Goal: Find specific page/section: Find specific page/section

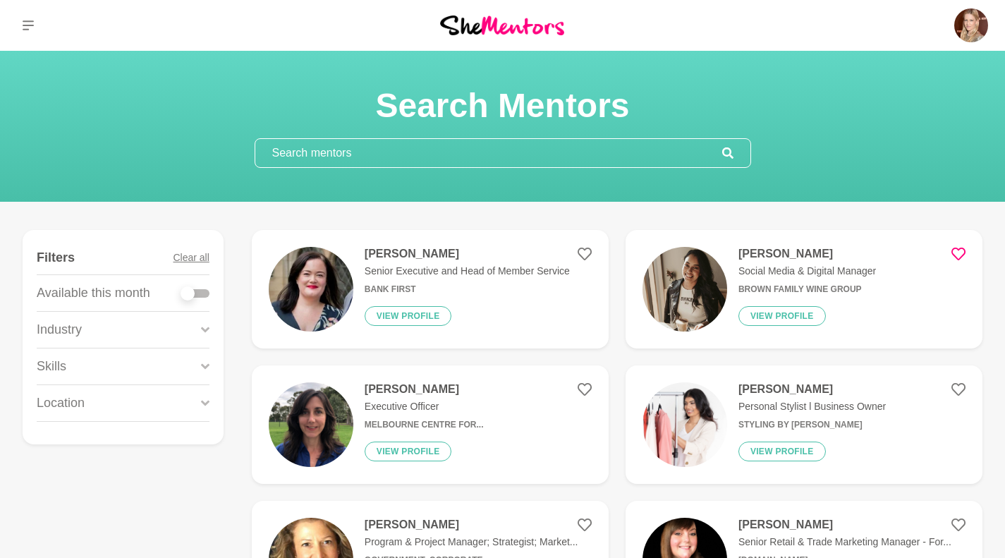
click at [965, 41] on img at bounding box center [971, 25] width 34 height 34
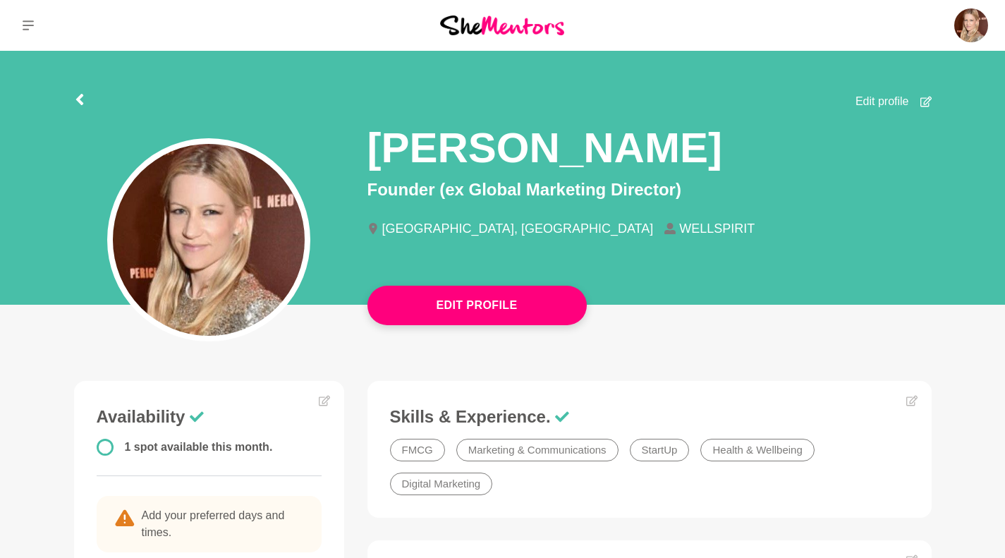
click at [0, 0] on p "Reviews (52)" at bounding box center [0, 0] width 0 height 0
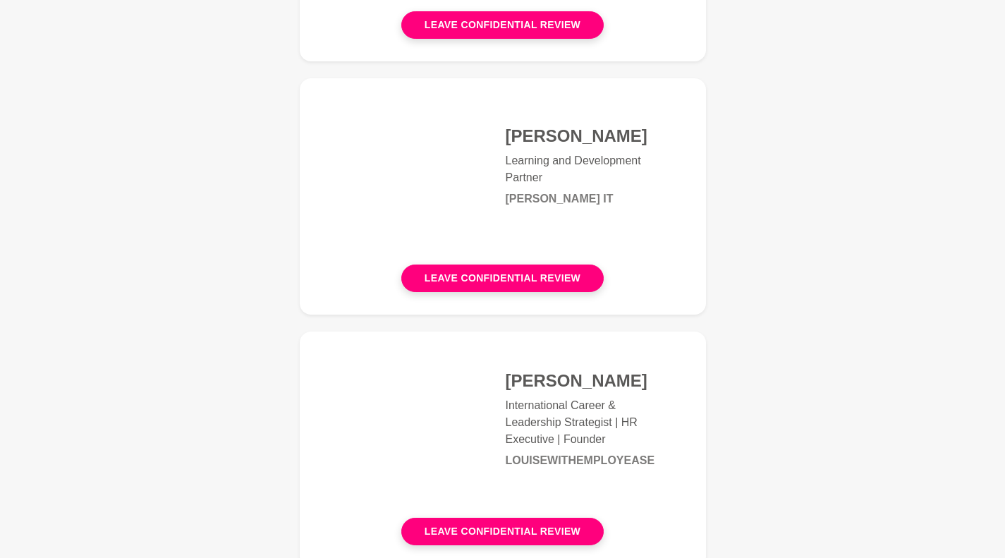
scroll to position [4501, 0]
